Goal: Task Accomplishment & Management: Manage account settings

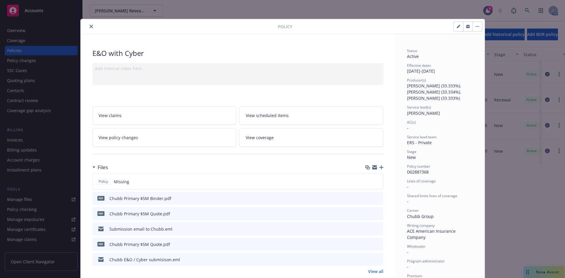
scroll to position [18, 0]
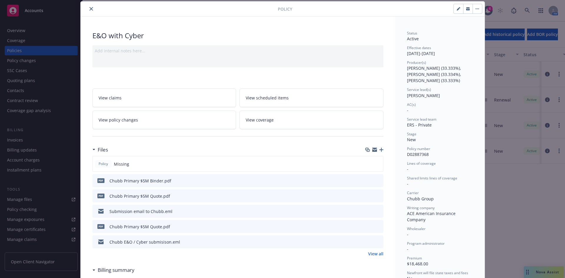
click at [90, 8] on icon "close" at bounding box center [91, 9] width 4 height 4
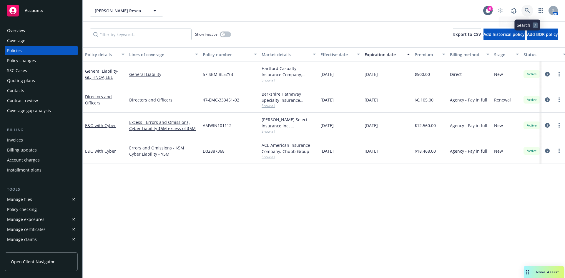
click at [527, 6] on link at bounding box center [527, 11] width 12 height 12
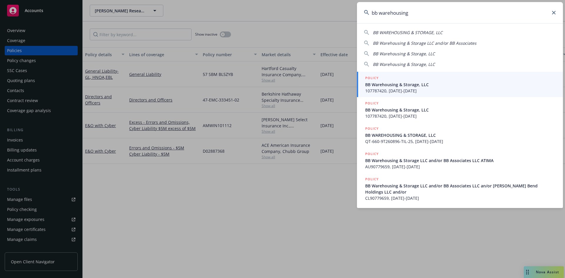
click at [409, 32] on span "BB WAREHOUSING & STORAGE, LLC" at bounding box center [408, 33] width 70 height 6
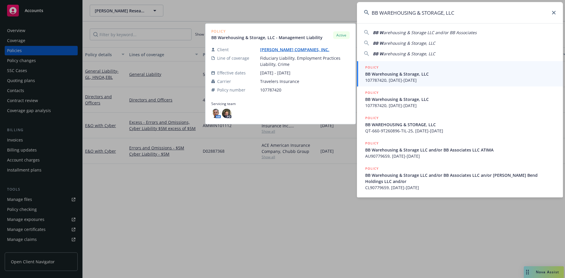
click at [410, 15] on input "BB WAREHOUSING & STORAGE, LLC" at bounding box center [460, 12] width 206 height 21
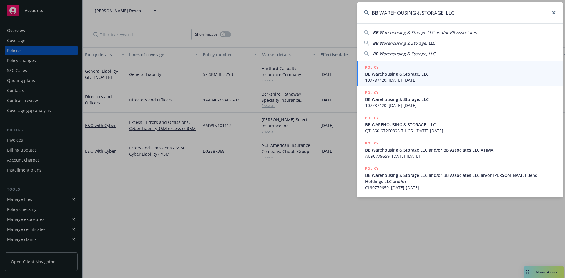
click at [410, 15] on input "BB WAREHOUSING & STORAGE, LLC" at bounding box center [460, 12] width 206 height 21
click at [410, 14] on input "BB WAREHOUSING & STORAGE, LLC" at bounding box center [460, 12] width 206 height 21
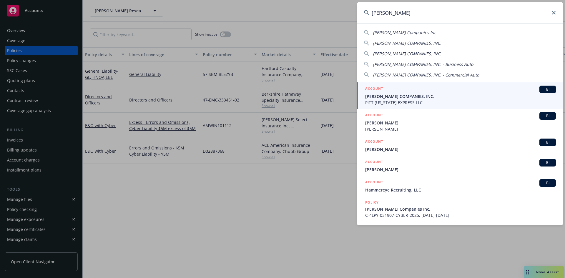
type input "[PERSON_NAME]"
click at [386, 104] on span "PITT [US_STATE] EXPRESS LLC" at bounding box center [460, 102] width 191 height 6
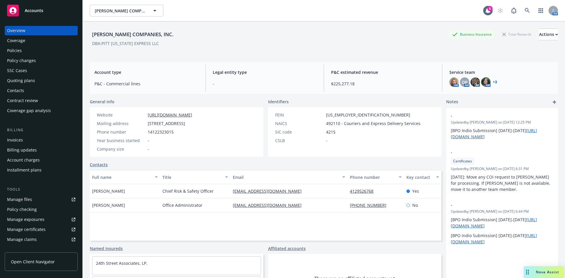
click at [16, 50] on div "Policies" at bounding box center [14, 50] width 15 height 9
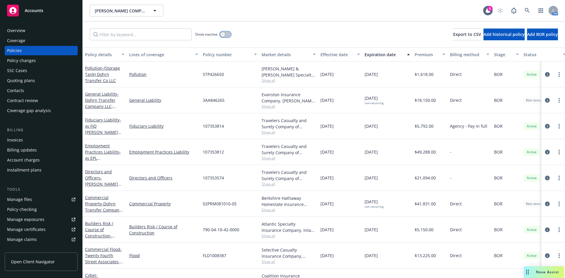
click at [225, 35] on button "button" at bounding box center [225, 34] width 11 height 6
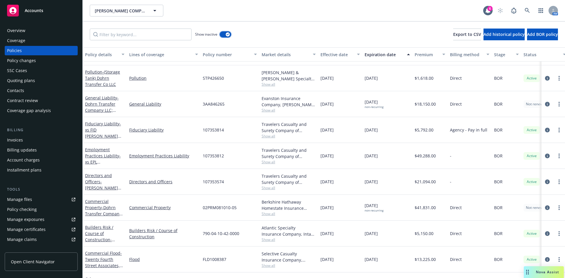
scroll to position [400, 0]
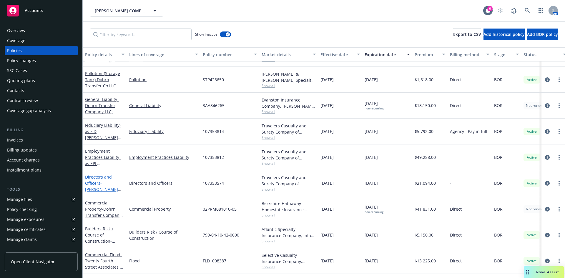
click at [95, 184] on link "Directors and Officers - [PERSON_NAME] Companies Inc" at bounding box center [101, 186] width 33 height 24
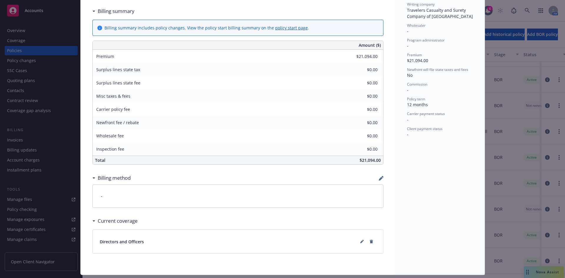
scroll to position [202, 0]
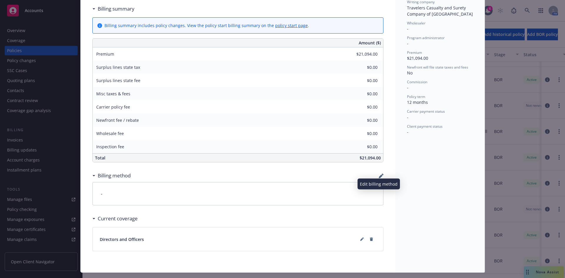
click at [379, 176] on icon "button" at bounding box center [381, 176] width 4 height 4
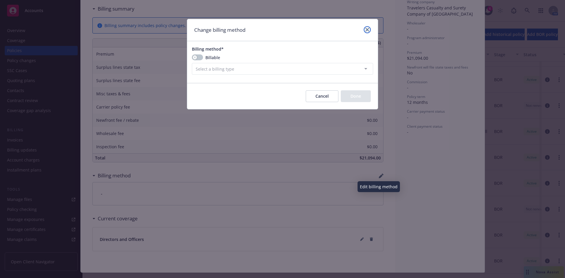
click at [367, 27] on link "close" at bounding box center [367, 29] width 7 height 7
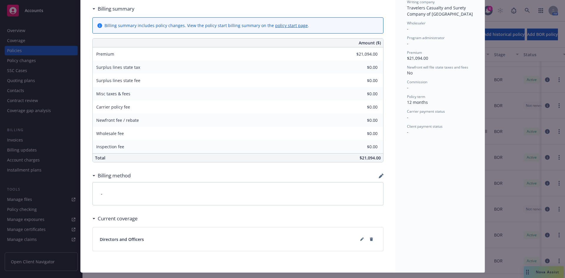
click at [303, 171] on div "Billing method" at bounding box center [237, 175] width 291 height 12
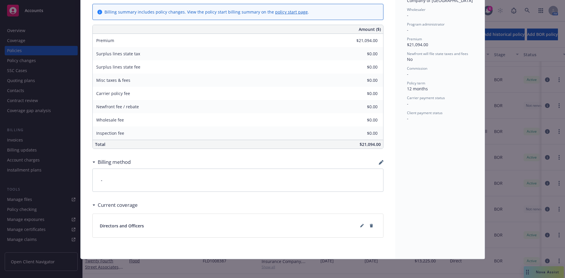
scroll to position [0, 0]
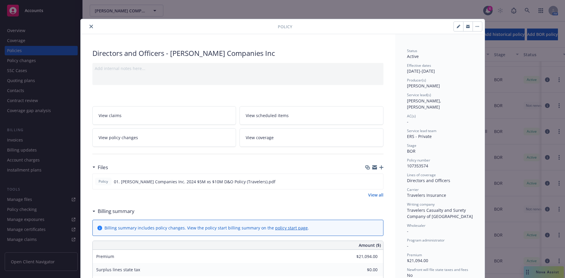
click at [89, 27] on icon "close" at bounding box center [91, 27] width 4 height 4
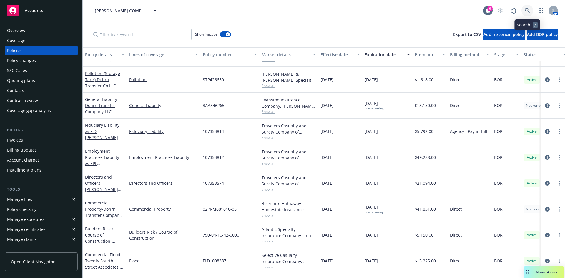
click at [529, 8] on icon at bounding box center [527, 10] width 5 height 5
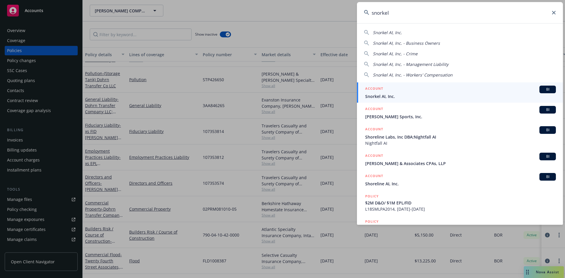
type input "snorkel"
click at [398, 94] on span "Snorkel AI, Inc." at bounding box center [460, 96] width 191 height 6
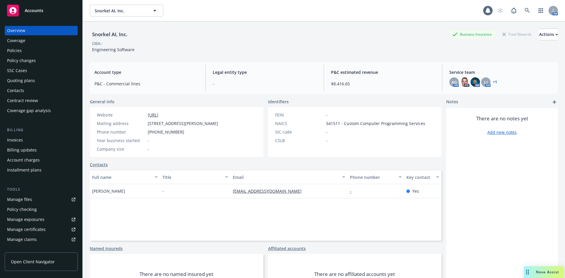
click at [29, 50] on div "Policies" at bounding box center [41, 50] width 68 height 9
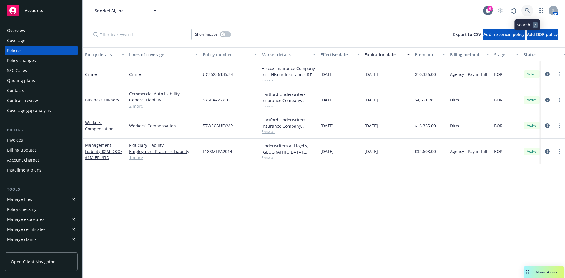
click at [523, 11] on link at bounding box center [527, 11] width 12 height 12
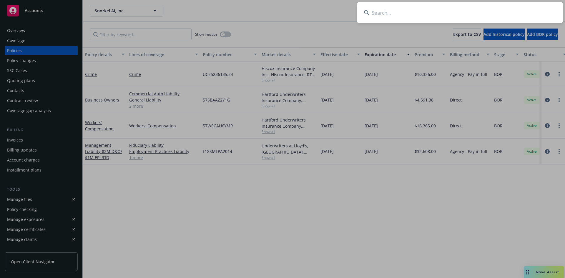
click at [412, 10] on input at bounding box center [460, 12] width 206 height 21
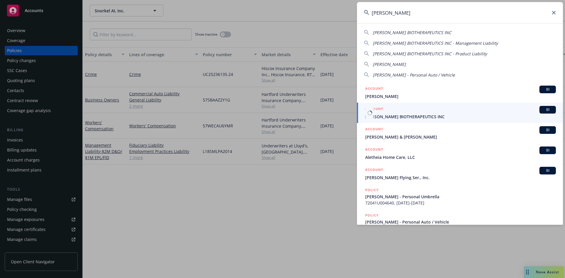
type input "[PERSON_NAME]"
click at [385, 116] on span "[PERSON_NAME] BIOTHERAPEUTICS INC" at bounding box center [460, 117] width 191 height 6
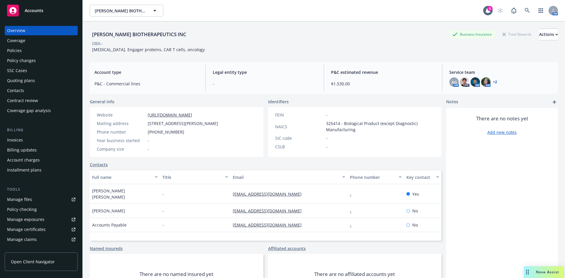
click at [18, 51] on div "Policies" at bounding box center [14, 50] width 15 height 9
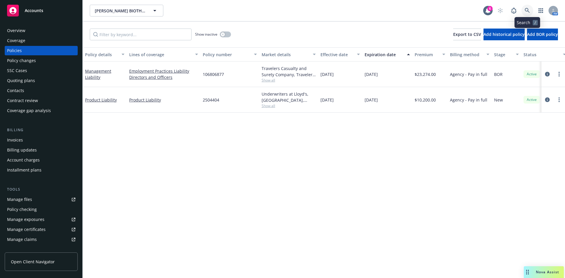
click at [523, 14] on link at bounding box center [527, 11] width 12 height 12
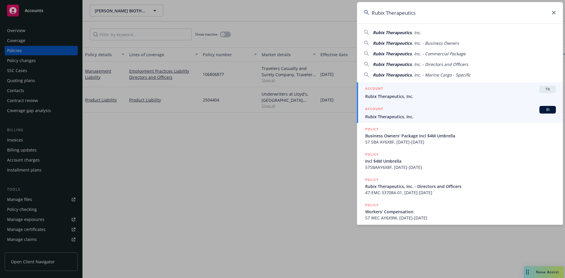
type input "Rubix Therapeutics"
click at [390, 114] on span "Rubix Therapeutics, Inc." at bounding box center [460, 117] width 191 height 6
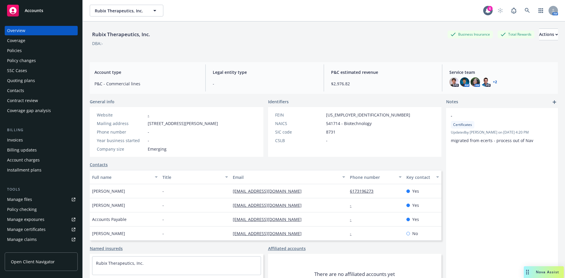
click at [25, 50] on div "Policies" at bounding box center [41, 50] width 68 height 9
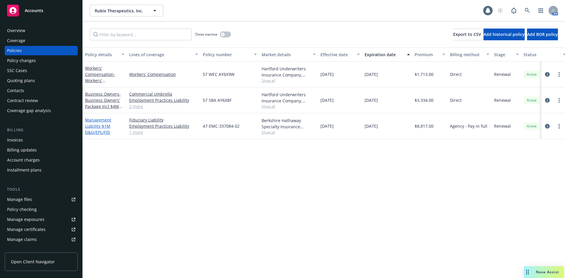
click at [96, 134] on span "- $1M D&O/EPL/FID" at bounding box center [97, 129] width 25 height 12
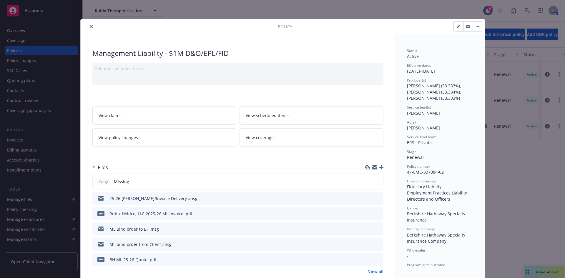
click at [94, 27] on div at bounding box center [180, 26] width 195 height 7
click at [90, 26] on icon "close" at bounding box center [91, 27] width 4 height 4
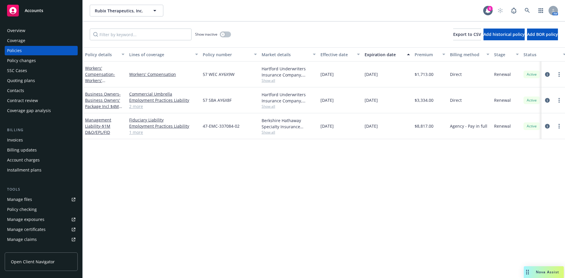
click at [520, 8] on div "AM" at bounding box center [526, 11] width 64 height 12
click at [528, 10] on icon at bounding box center [527, 10] width 5 height 5
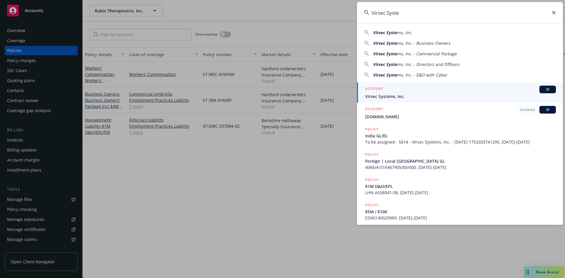
type input "Virsec Syste"
click at [392, 91] on div "ACCOUNT BI" at bounding box center [460, 90] width 191 height 8
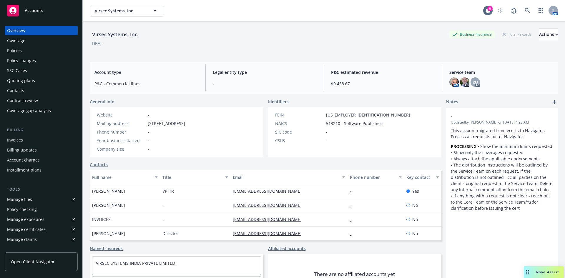
click at [24, 49] on div "Policies" at bounding box center [41, 50] width 68 height 9
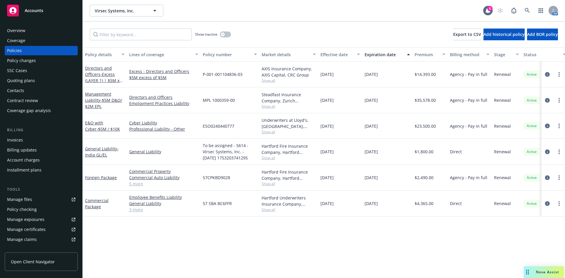
click at [29, 137] on div "Invoices" at bounding box center [41, 139] width 68 height 9
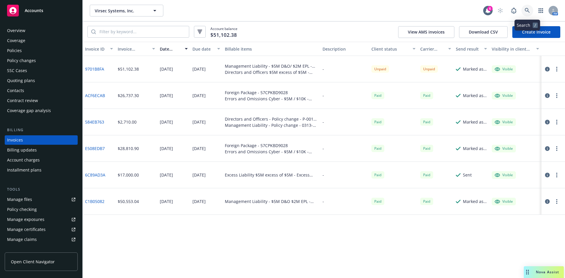
click at [528, 10] on icon at bounding box center [527, 10] width 5 height 5
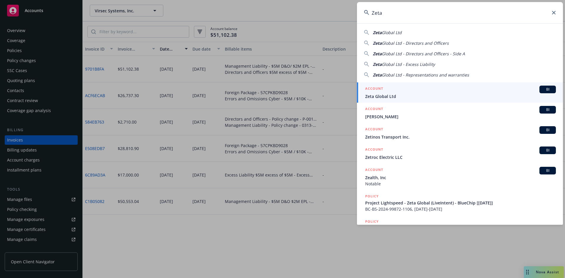
type input "Zeta"
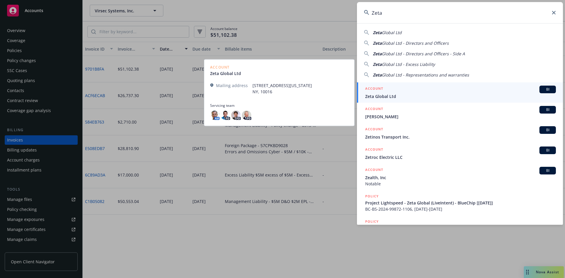
click at [394, 95] on span "Zeta Global Ltd" at bounding box center [460, 96] width 191 height 6
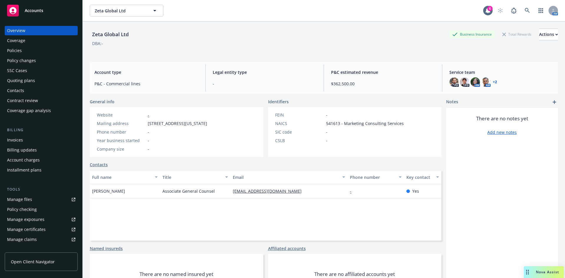
click at [20, 89] on div "Contacts" at bounding box center [15, 90] width 17 height 9
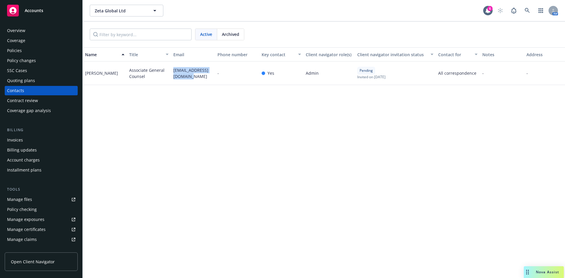
drag, startPoint x: 189, startPoint y: 80, endPoint x: 173, endPoint y: 70, distance: 19.3
click at [173, 70] on div "[EMAIL_ADDRESS][DOMAIN_NAME]" at bounding box center [193, 73] width 44 height 24
copy span "[EMAIL_ADDRESS][DOMAIN_NAME]"
click at [23, 51] on div "Policies" at bounding box center [41, 50] width 68 height 9
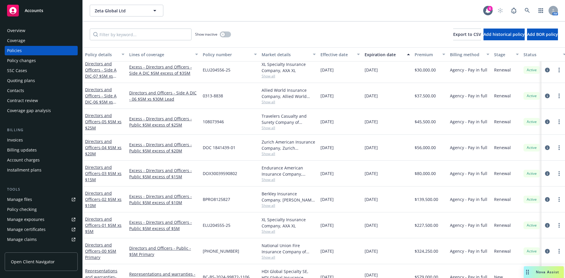
scroll to position [212, 0]
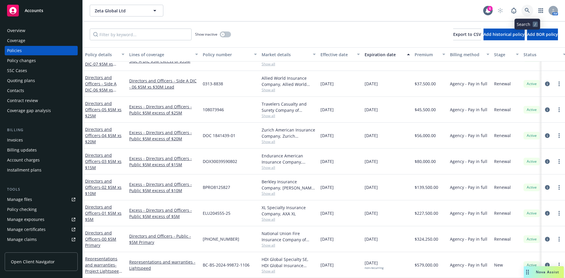
click at [525, 9] on icon at bounding box center [527, 10] width 5 height 5
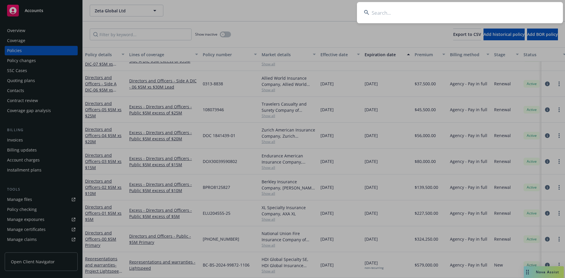
click at [447, 9] on input at bounding box center [460, 12] width 206 height 21
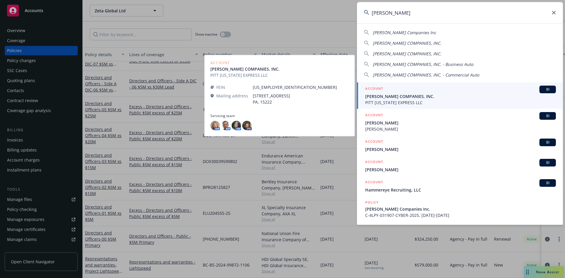
type input "[PERSON_NAME]"
click at [392, 93] on span "[PERSON_NAME] COMPANIES, INC." at bounding box center [460, 96] width 191 height 6
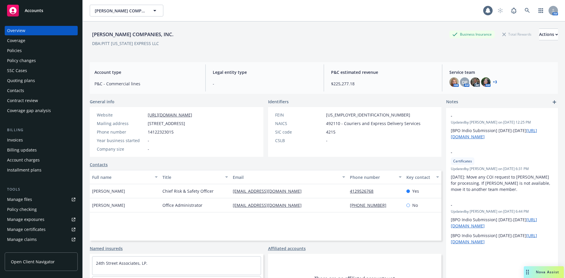
click at [19, 50] on div "Policies" at bounding box center [14, 50] width 15 height 9
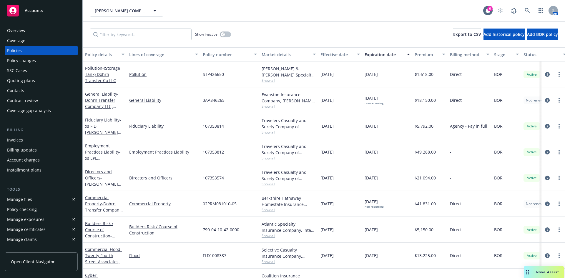
click at [35, 199] on link "Manage files" at bounding box center [41, 199] width 73 height 9
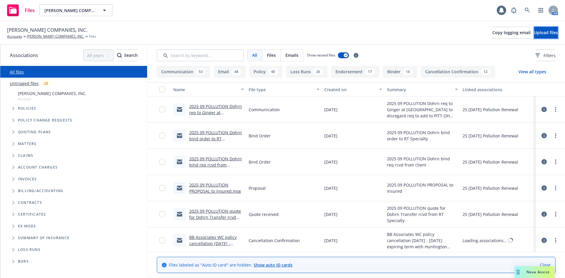
click at [543, 34] on span "Upload files" at bounding box center [546, 33] width 24 height 6
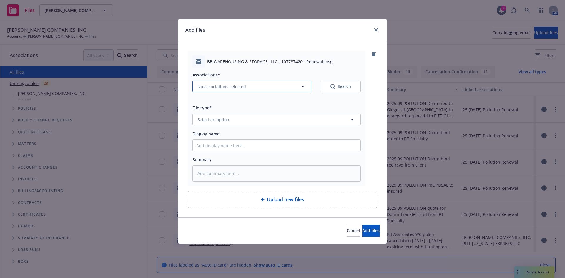
click at [223, 88] on span "No associations selected" at bounding box center [221, 87] width 49 height 6
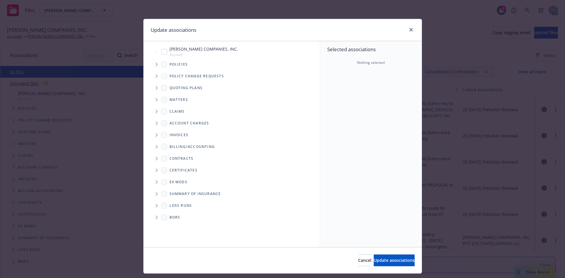
click at [161, 67] on div "Policies" at bounding box center [234, 65] width 170 height 12
click at [156, 65] on icon "Tree Example" at bounding box center [157, 65] width 2 height 4
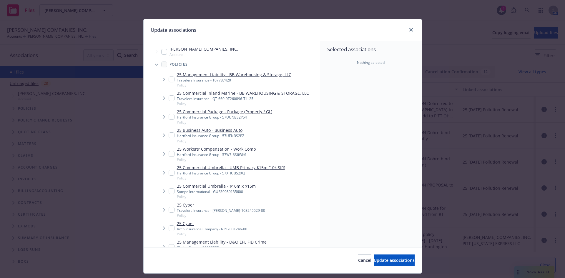
type textarea "x"
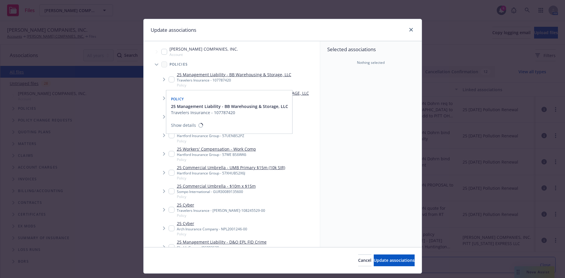
click at [170, 79] on input "Tree Example" at bounding box center [172, 79] width 6 height 6
checkbox input "true"
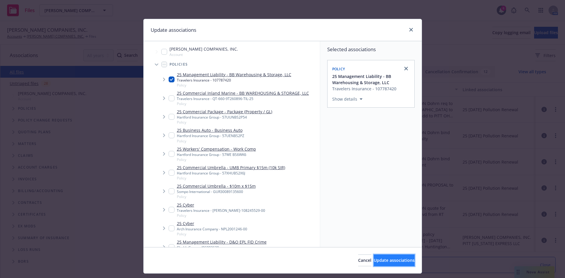
click at [380, 258] on span "Update associations" at bounding box center [394, 260] width 41 height 6
type textarea "x"
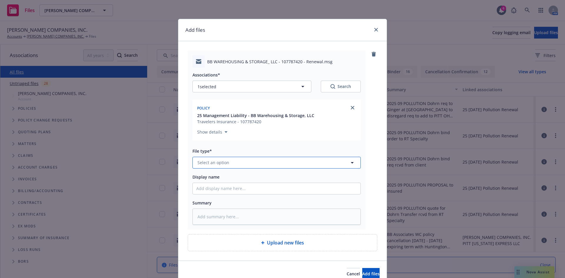
click at [219, 161] on span "Select an option" at bounding box center [213, 162] width 32 height 6
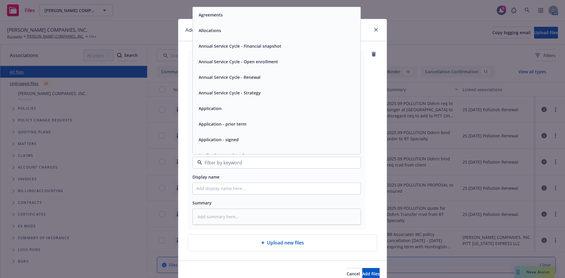
type input "T"
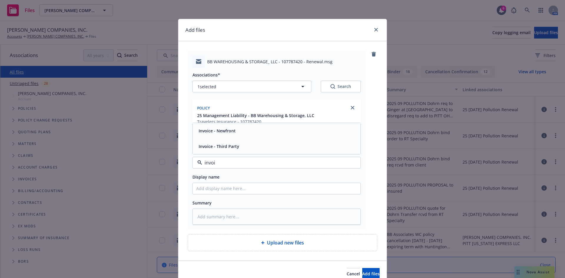
type input "invoic"
click at [224, 149] on span "Invoice - Third Party" at bounding box center [219, 146] width 41 height 6
click at [214, 191] on input "Display name" at bounding box center [277, 188] width 168 height 11
type textarea "x"
type input "Le"
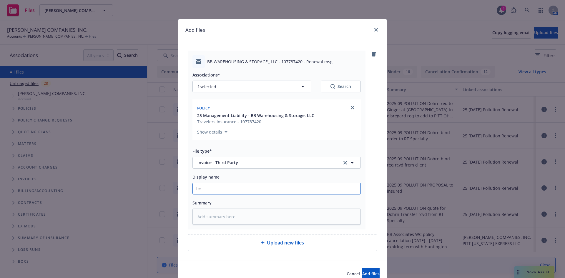
type textarea "x"
type input "Lea"
type textarea "x"
type input "Lea"
type textarea "x"
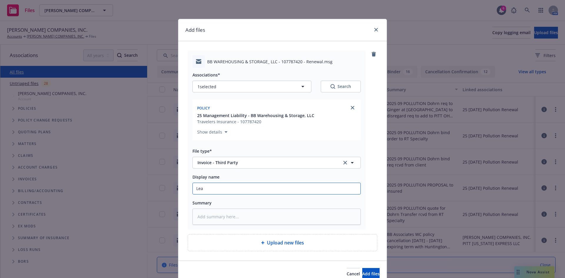
type input "Le"
type textarea "x"
type input "L"
type textarea "x"
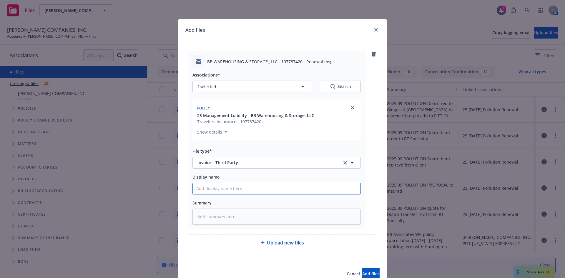
type input "T"
type textarea "x"
type input "Tr"
type textarea "x"
type input "Tra"
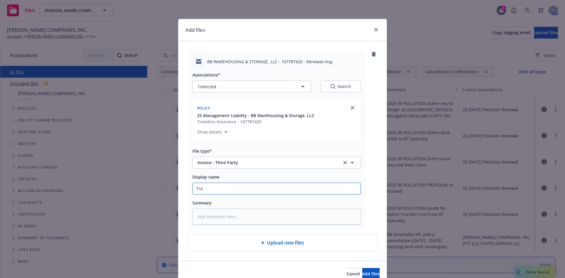
type textarea "x"
type input "Trav"
type textarea "x"
type input "Trave"
type textarea "x"
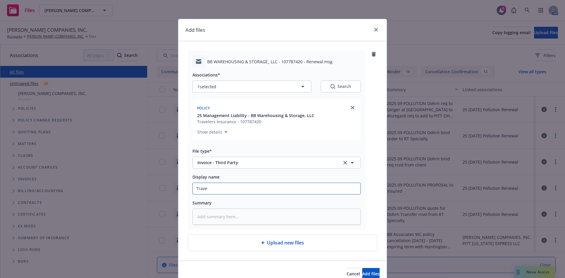
type input "Travel"
type textarea "x"
type input "Travele"
type textarea "x"
type input "Traveler"
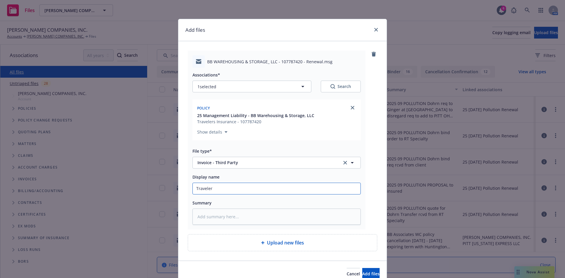
type textarea "x"
type input "Travelers"
type textarea "x"
type input "Travelers"
type textarea "x"
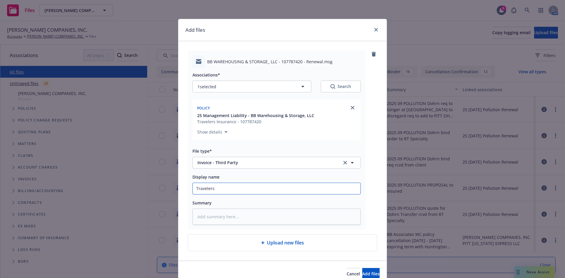
type input "Travelers A"
type textarea "x"
type input "Travelers Ag"
type textarea "x"
type input "Travelers Age"
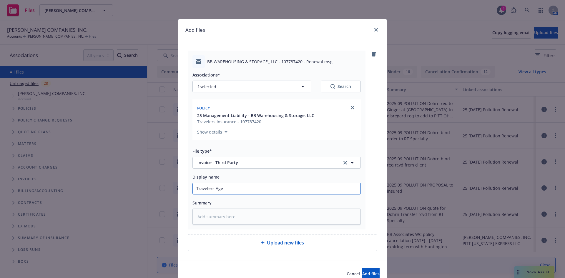
type textarea "x"
type input "Travelers Agen"
type textarea "x"
type input "Travelers Agenc"
type textarea "x"
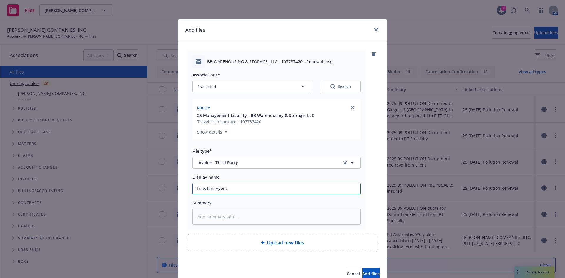
type input "Travelers Agency"
type textarea "x"
type input "Travelers Agency"
type textarea "x"
type input "Travelers Agency B"
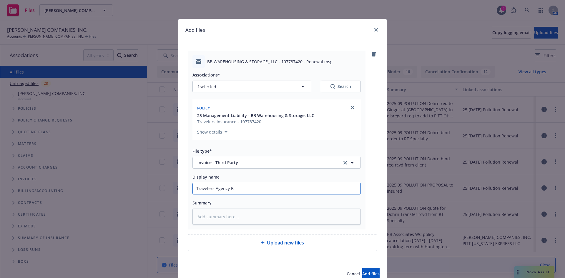
type textarea "x"
type input "Travelers Agency Bi"
type textarea "x"
type input "Travelers Agency Bil"
type textarea "x"
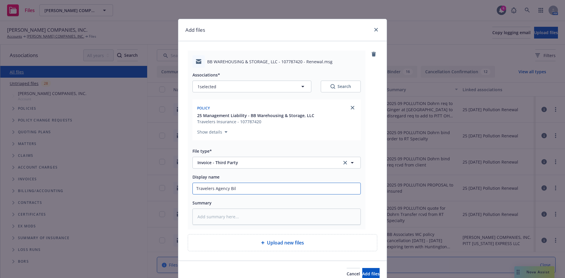
type input "Travelers Agency Bill"
type textarea "x"
type input "Travelers Agency Bill"
type textarea "x"
type input "Travelers Agency Bill I"
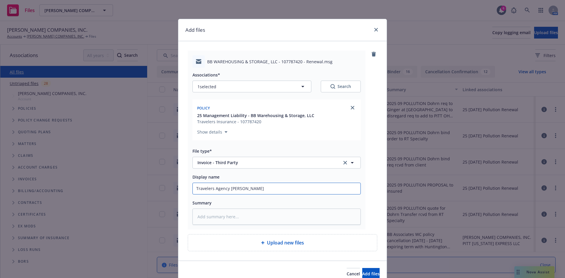
type textarea "x"
type input "Travelers Agency Bill In"
type textarea "x"
type input "Travelers Agency Bill Inc"
type textarea "x"
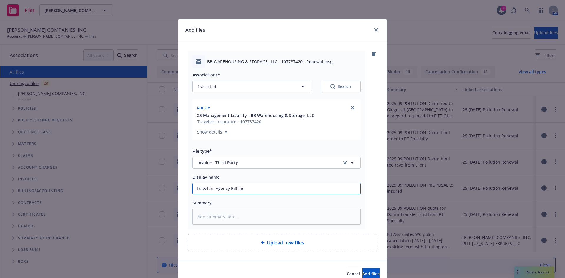
type input "Travelers Agency Bill Inco"
type textarea "x"
type input "Travelers Agency Bill Incoc"
type textarea "x"
type input "Travelers Agency Bill Incoci"
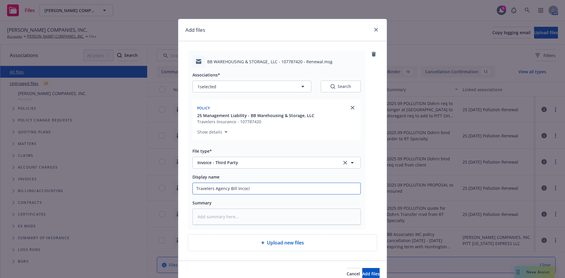
type textarea "x"
type input "Travelers Agency Bill Incoc"
type textarea "x"
type input "Travelers Agency Bill Inco"
type textarea "x"
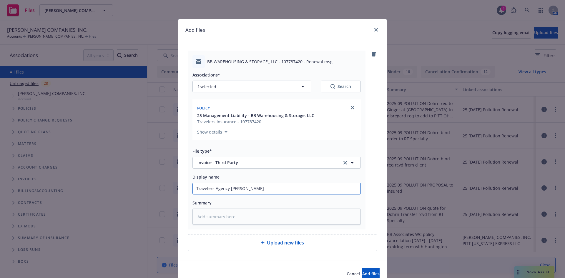
type input "Travelers Agency Bill Inc"
type textarea "x"
type input "Travelers Agency Bill In"
type textarea "x"
type input "Travelers Agency Bill Inv"
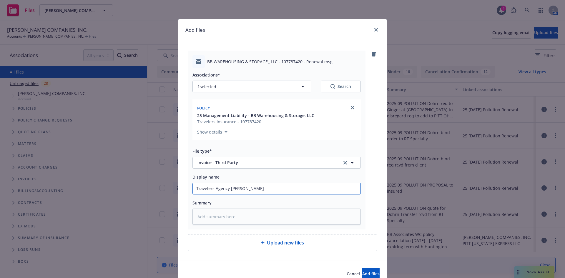
type textarea "x"
type input "Travelers Agency Bill Invo"
type textarea "x"
type input "Travelers Agency Bill Invoc"
type textarea "x"
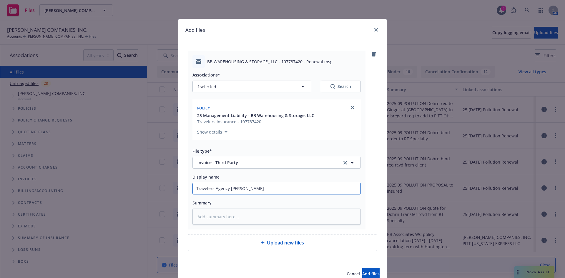
type input "Travelers Agency Bill Invoci"
type textarea "x"
type input "Travelers Agency Bill Invocie"
type textarea "x"
type input "Travelers Agency Bill Invocie"
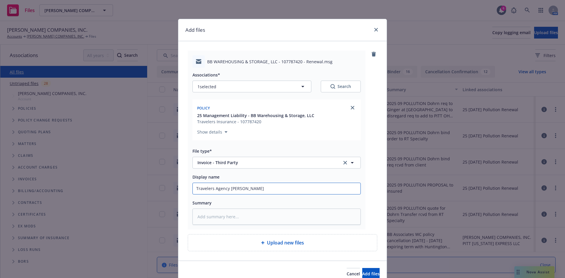
type textarea "x"
type input "Travelers Agency Bill Invocie"
type textarea "x"
type input "Travelers Agency Bill Invoci"
type textarea "x"
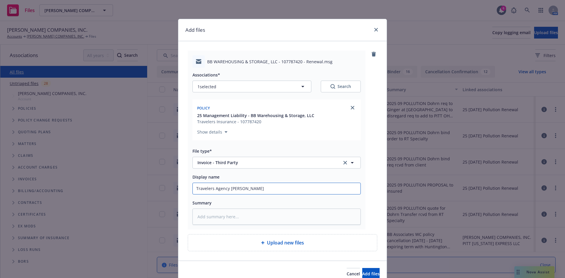
type input "Travelers Agency Bill Invoc"
type textarea "x"
type input "Travelers Agency Bill Invo"
type textarea "x"
type input "Travelers Agency Bill Invoi"
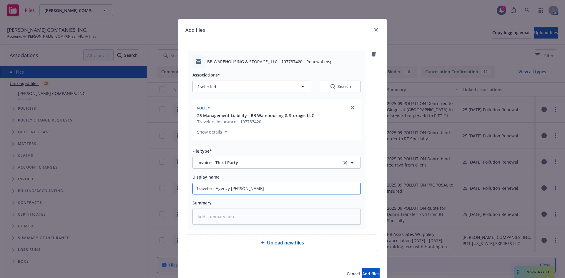
type textarea "x"
type input "Travelers Agency Bill Invoic"
type textarea "x"
type input "Travelers Agency Bill Invoice"
type textarea "x"
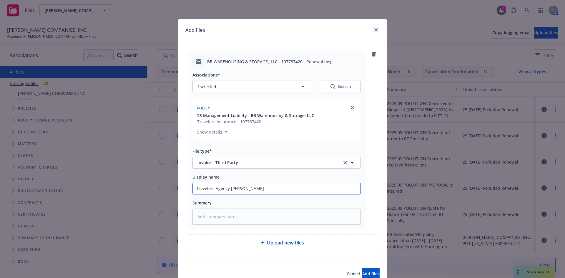
type input "Travelers Agency Bill Invoice"
click at [362, 268] on button "Add files" at bounding box center [370, 274] width 17 height 12
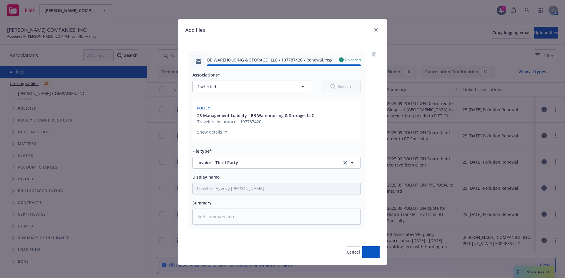
type textarea "x"
